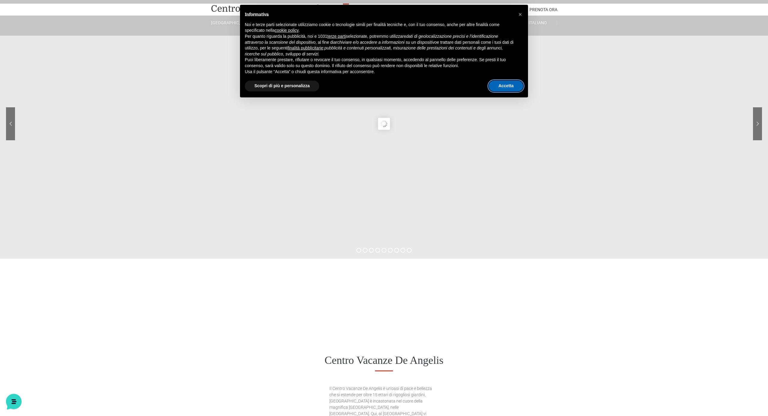
click at [505, 86] on button "Accetta" at bounding box center [505, 86] width 34 height 11
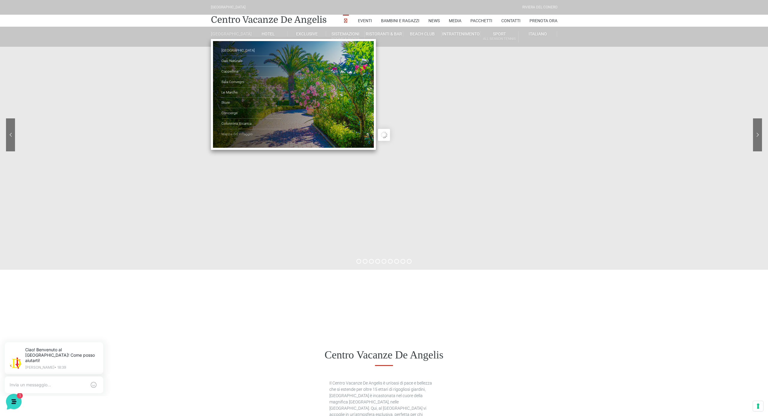
scroll to position [0, 0]
click at [231, 136] on link "Mappa del Villaggio" at bounding box center [251, 134] width 60 height 10
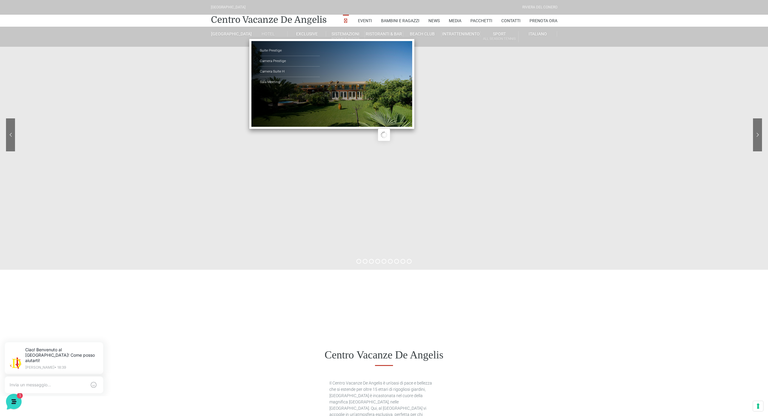
click at [274, 34] on link "Hotel" at bounding box center [268, 33] width 38 height 5
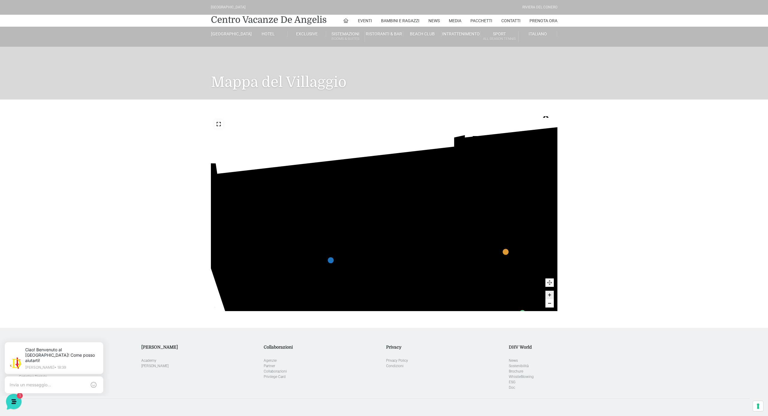
click at [220, 126] on use at bounding box center [218, 124] width 4 height 4
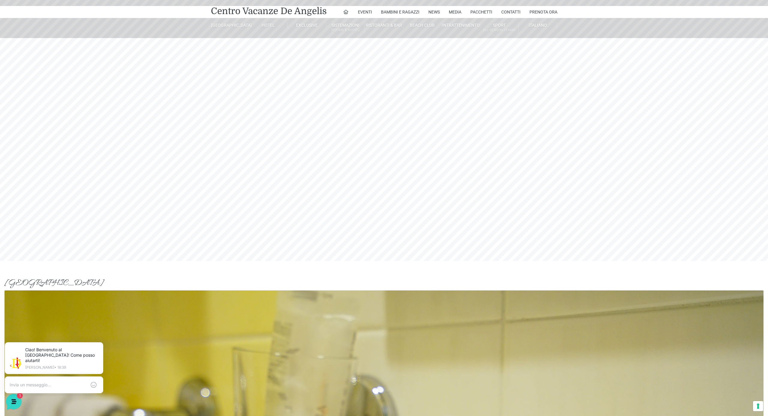
scroll to position [11, 0]
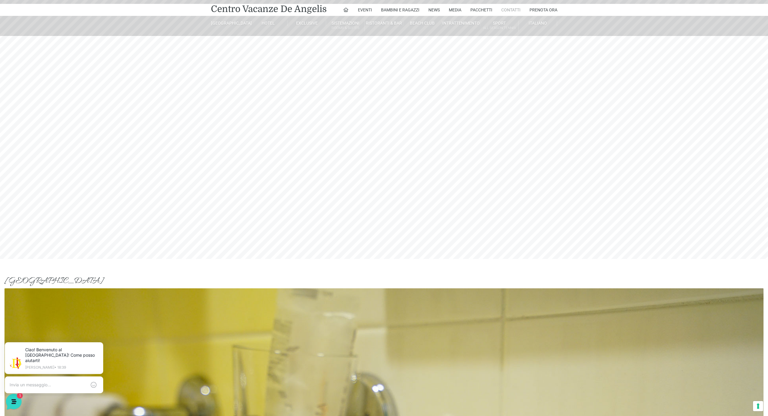
click at [509, 10] on link "Contatti" at bounding box center [510, 10] width 19 height 12
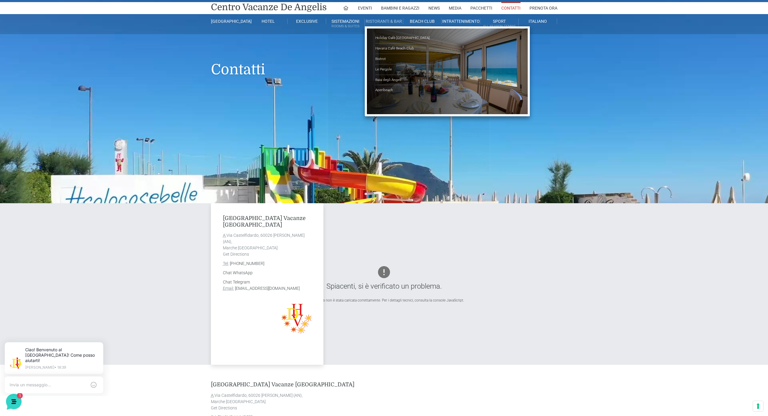
scroll to position [13, 0]
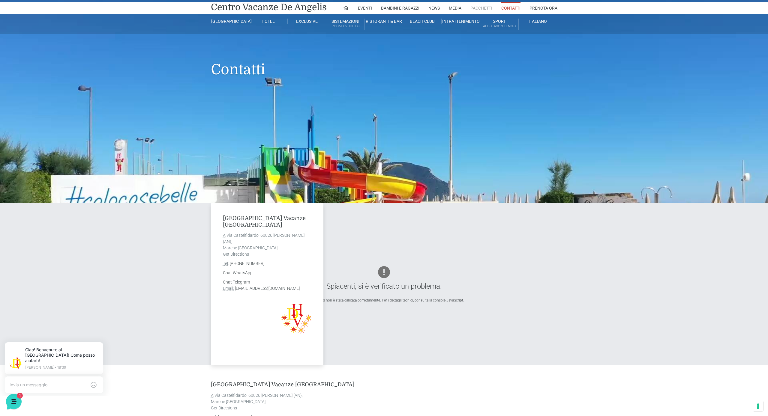
click at [474, 10] on link "Pacchetti" at bounding box center [481, 8] width 22 height 12
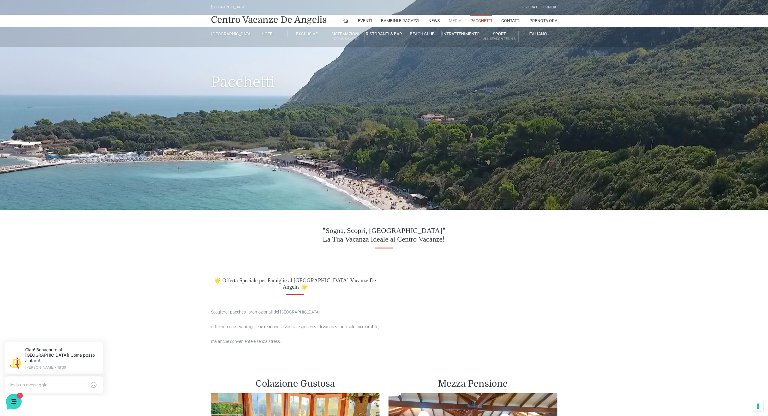
click at [453, 20] on link "Media" at bounding box center [455, 21] width 13 height 12
